Goal: Navigation & Orientation: Find specific page/section

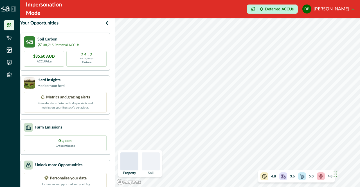
click at [134, 167] on div at bounding box center [129, 162] width 18 height 18
click at [138, 163] on div at bounding box center [129, 162] width 18 height 18
click at [160, 162] on div at bounding box center [151, 162] width 18 height 18
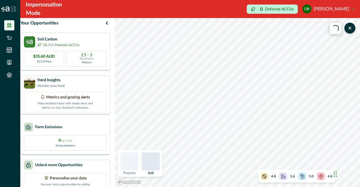
scroll to position [21, 0]
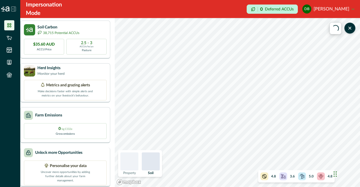
click at [80, 169] on p "Uncover more opportunities by adding further details about your farm management." at bounding box center [65, 176] width 56 height 14
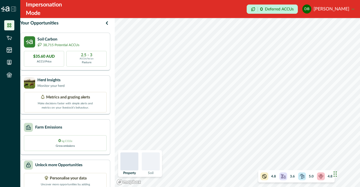
click at [277, 175] on div "4.8 3.6 5.0 4.8" at bounding box center [296, 176] width 77 height 12
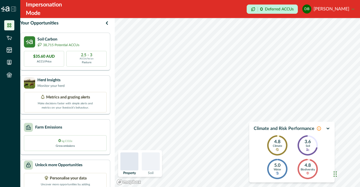
click at [328, 127] on icon "button" at bounding box center [328, 128] width 5 height 5
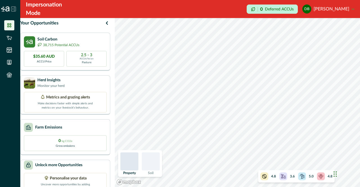
click at [266, 175] on icon at bounding box center [265, 177] width 6 height 6
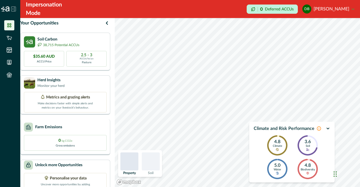
click at [71, 142] on span "kg CO2e" at bounding box center [67, 141] width 11 height 3
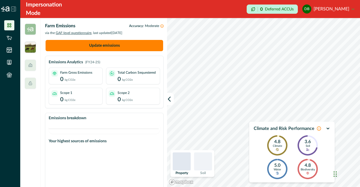
click at [32, 46] on img at bounding box center [30, 47] width 11 height 11
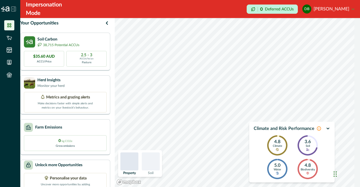
click at [354, 8] on button "DB [PERSON_NAME]" at bounding box center [328, 9] width 52 height 14
click at [188, 10] on div "Impersonation Mode 0 Deferred ACCUs DB [PERSON_NAME] Sign out" at bounding box center [190, 9] width 340 height 18
